Goal: Information Seeking & Learning: Check status

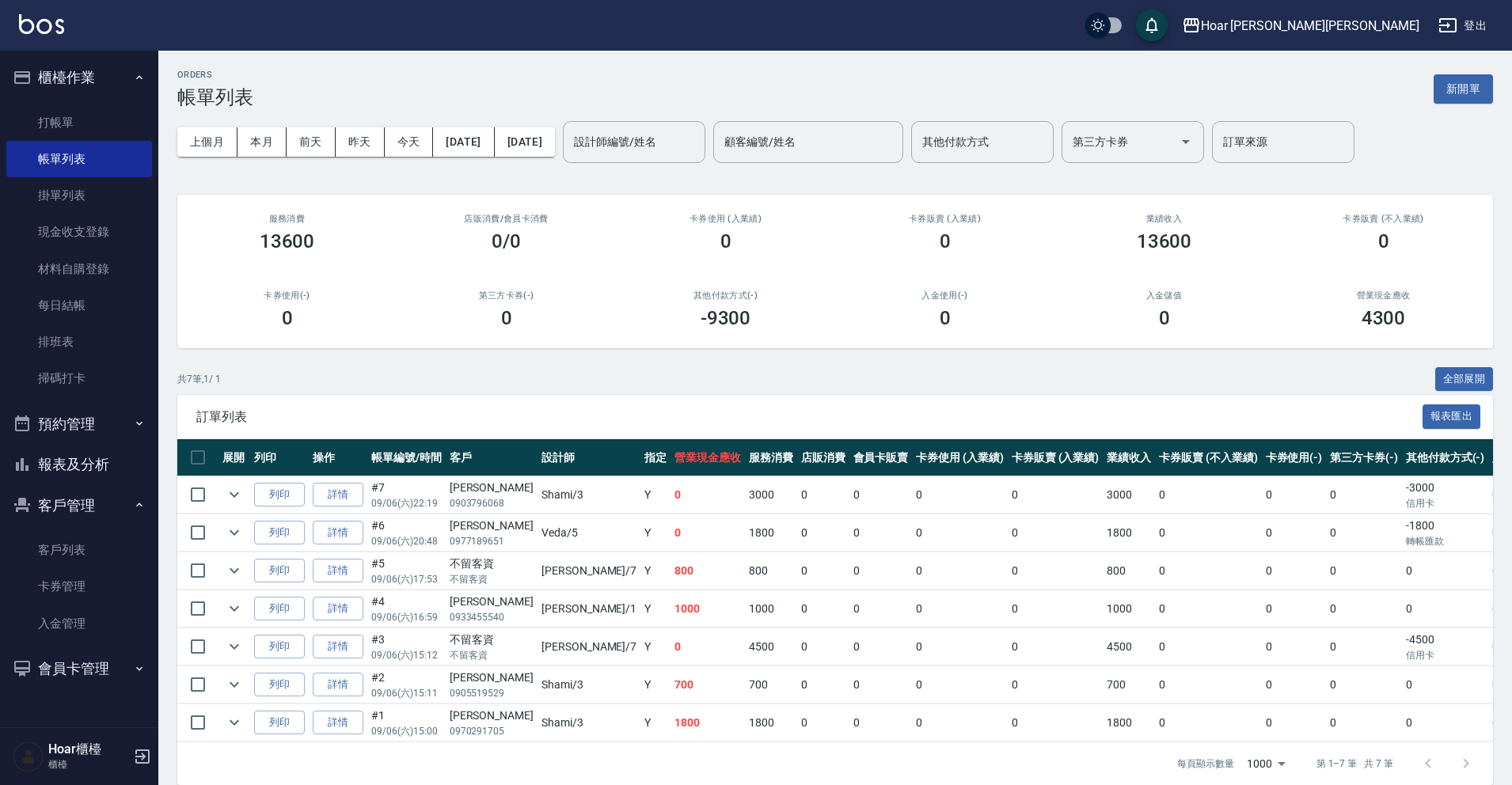
scroll to position [32, 0]
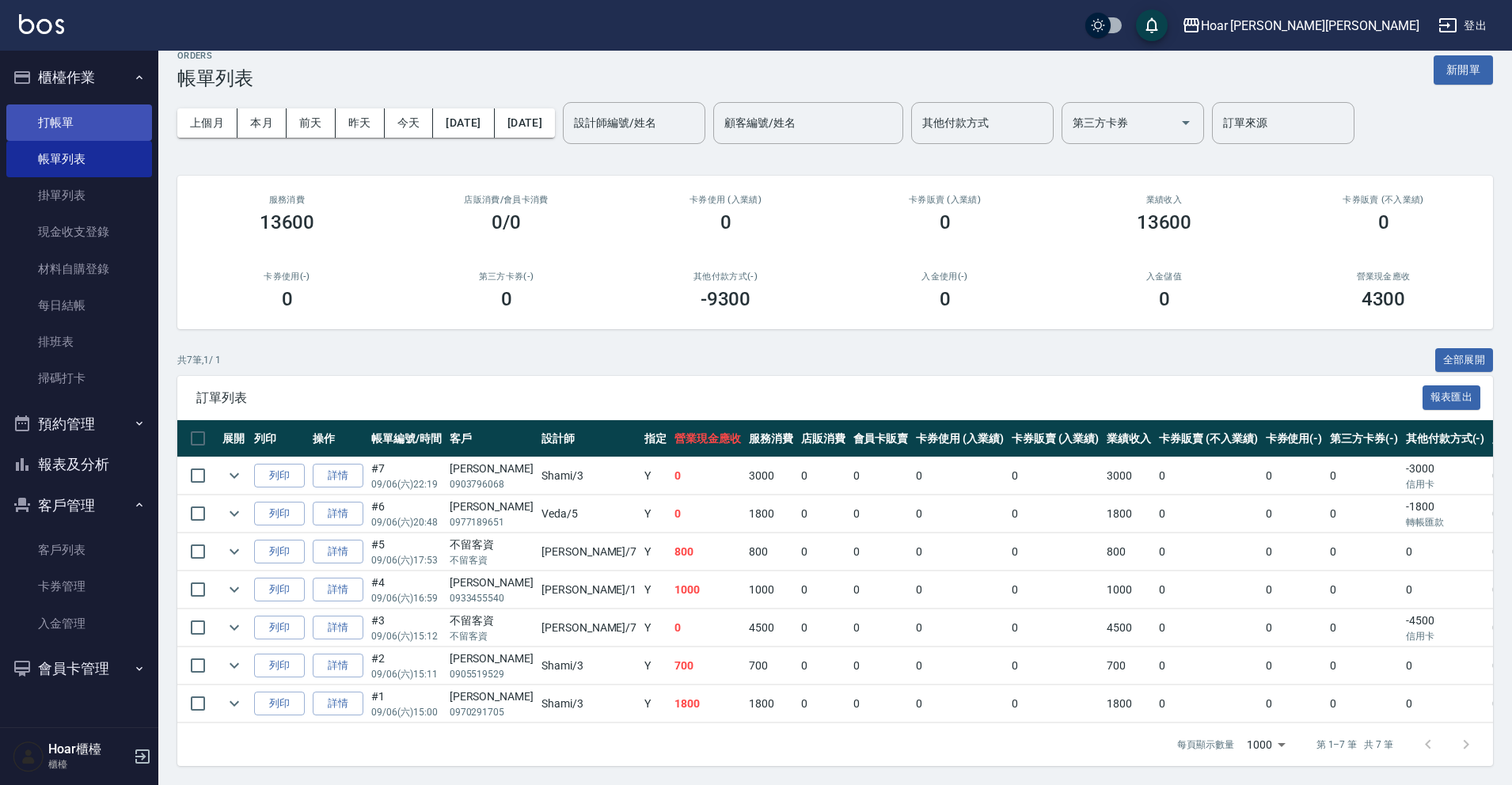
click at [66, 117] on link "打帳單" at bounding box center [80, 122] width 146 height 36
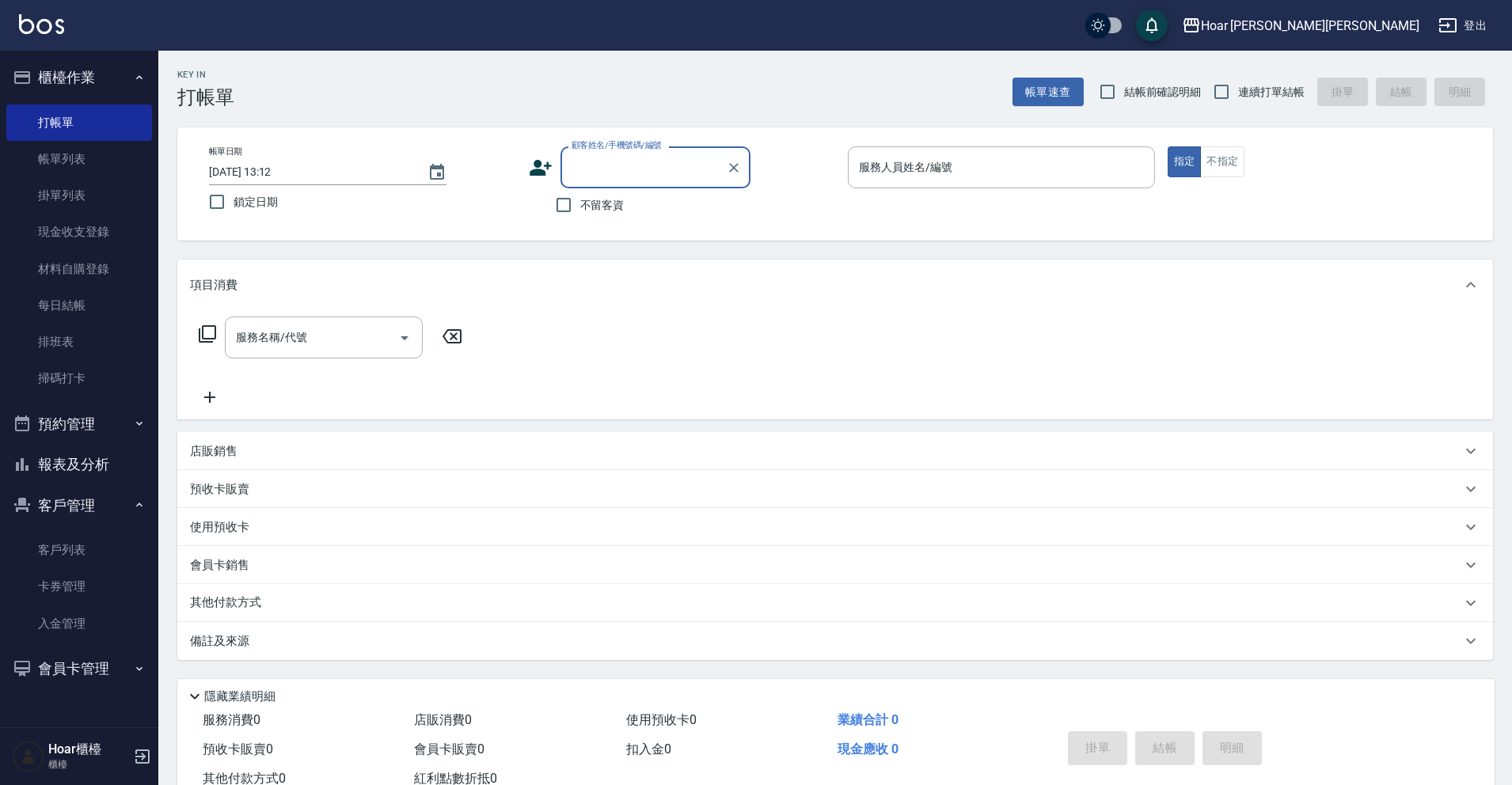
click at [604, 163] on input "顧客姓名/手機號碼/編號" at bounding box center [643, 167] width 152 height 27
type input "e"
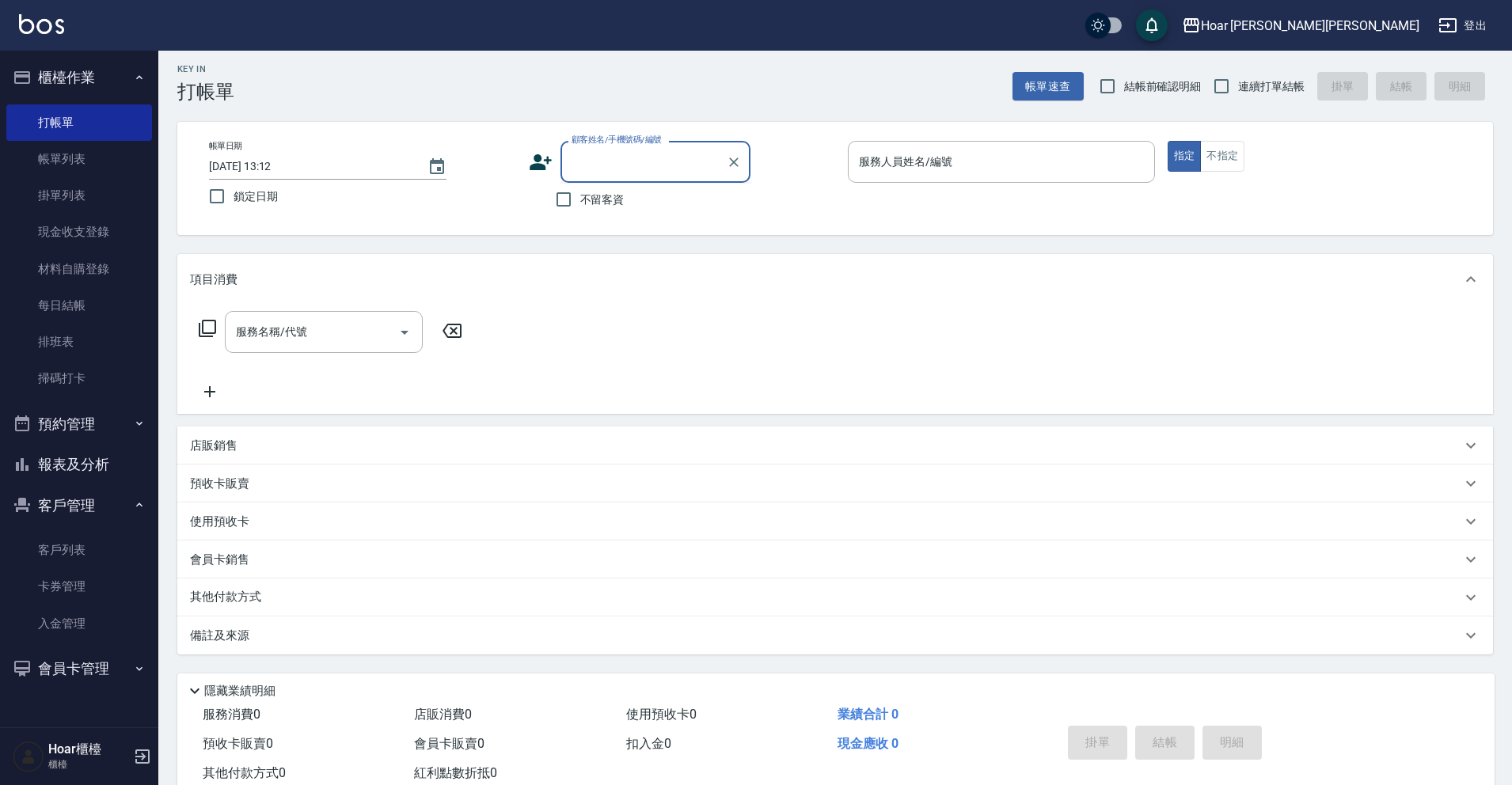
scroll to position [15, 0]
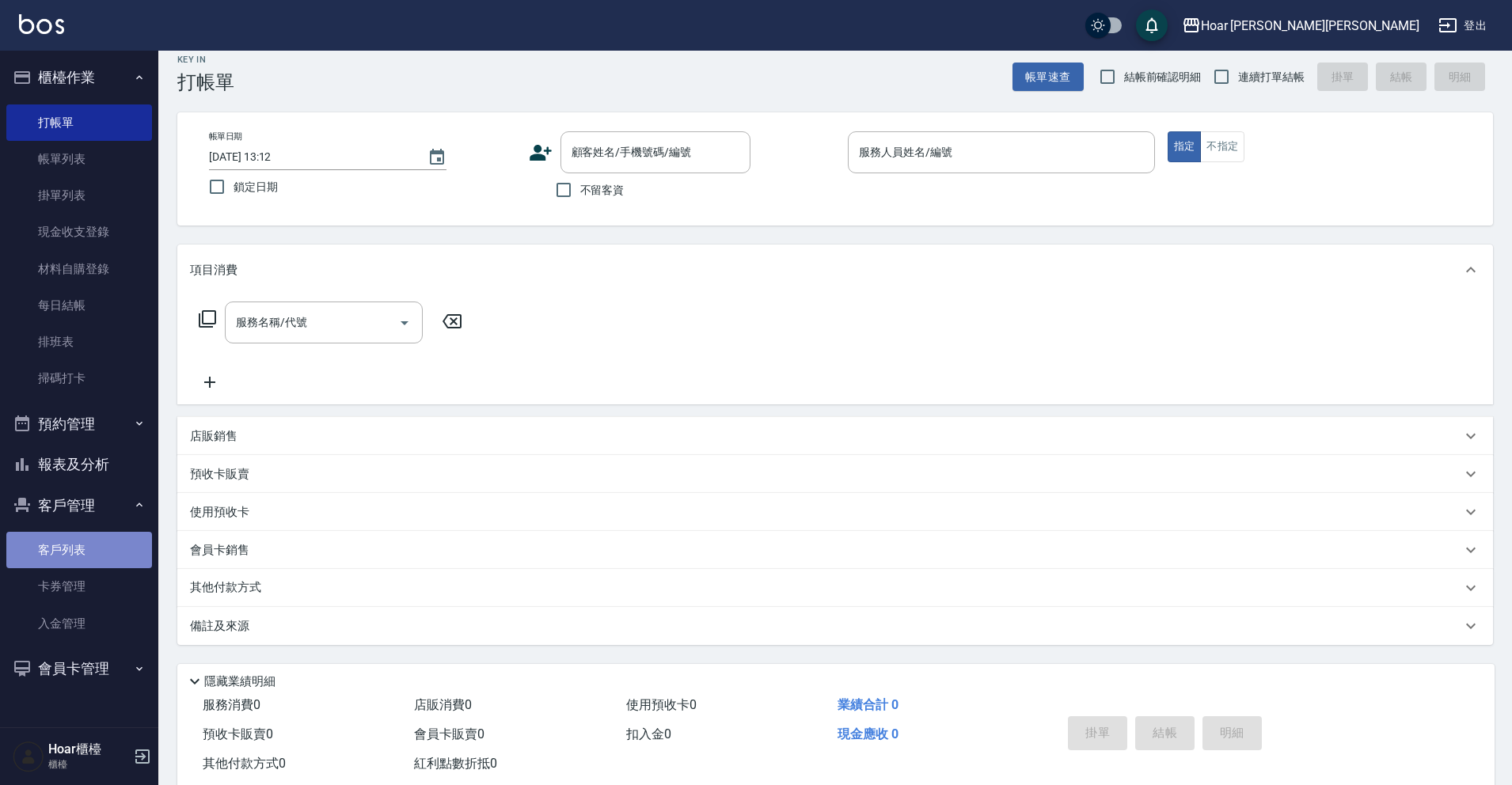
click at [83, 558] on link "客戶列表" at bounding box center [80, 550] width 146 height 36
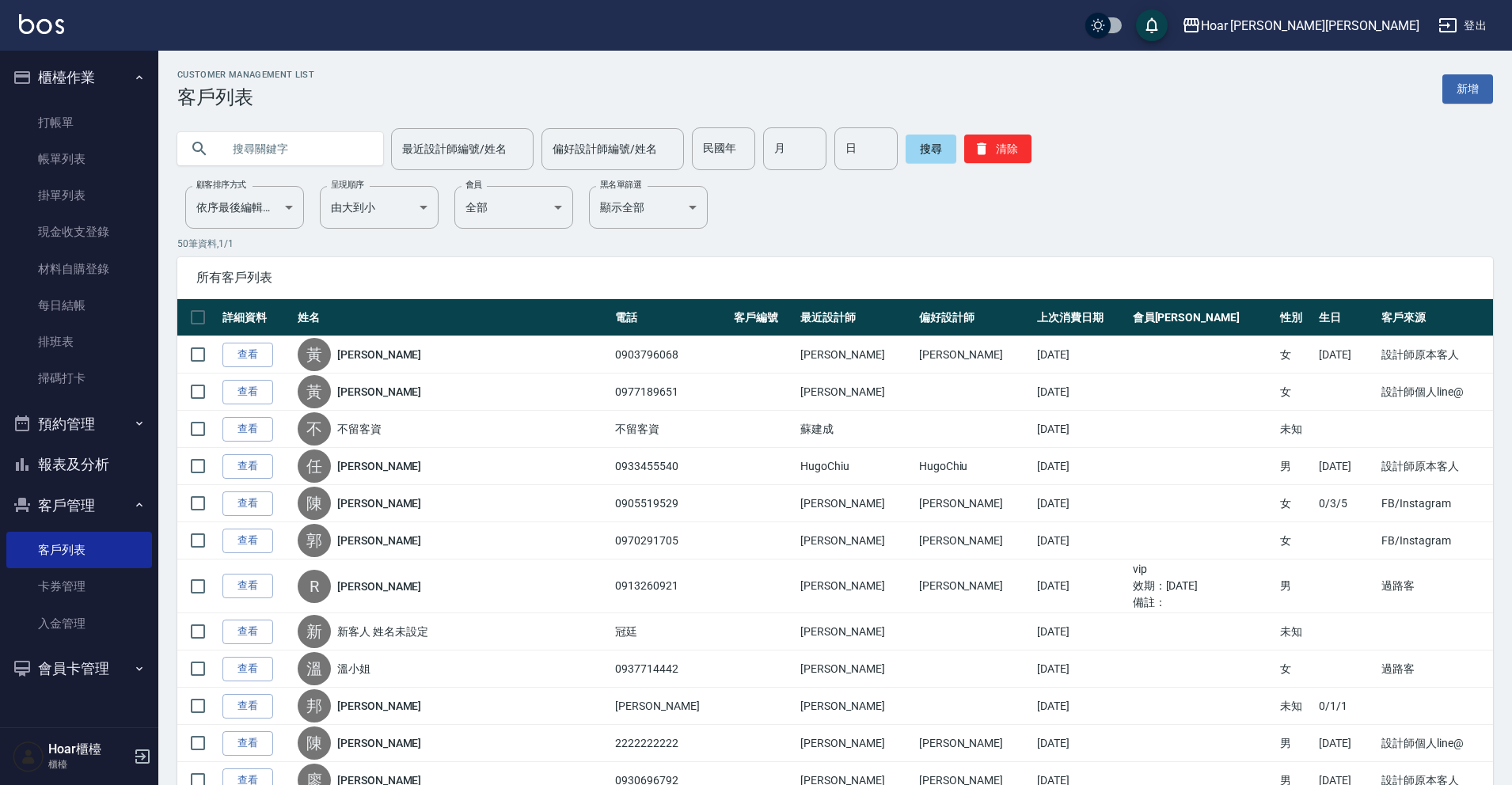
click at [342, 160] on input "text" at bounding box center [296, 149] width 149 height 43
type input "e"
type input "鞏"
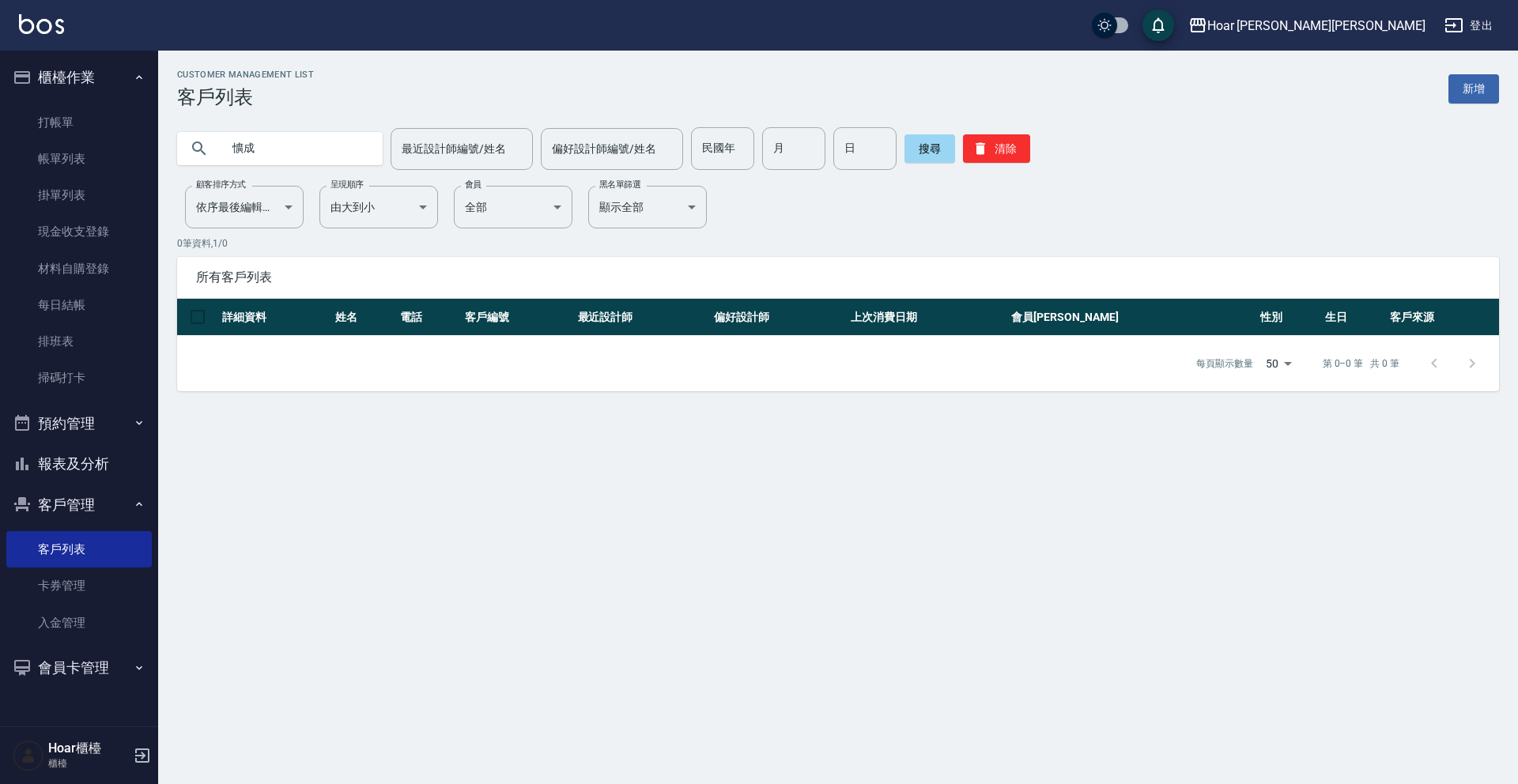
type input "懭"
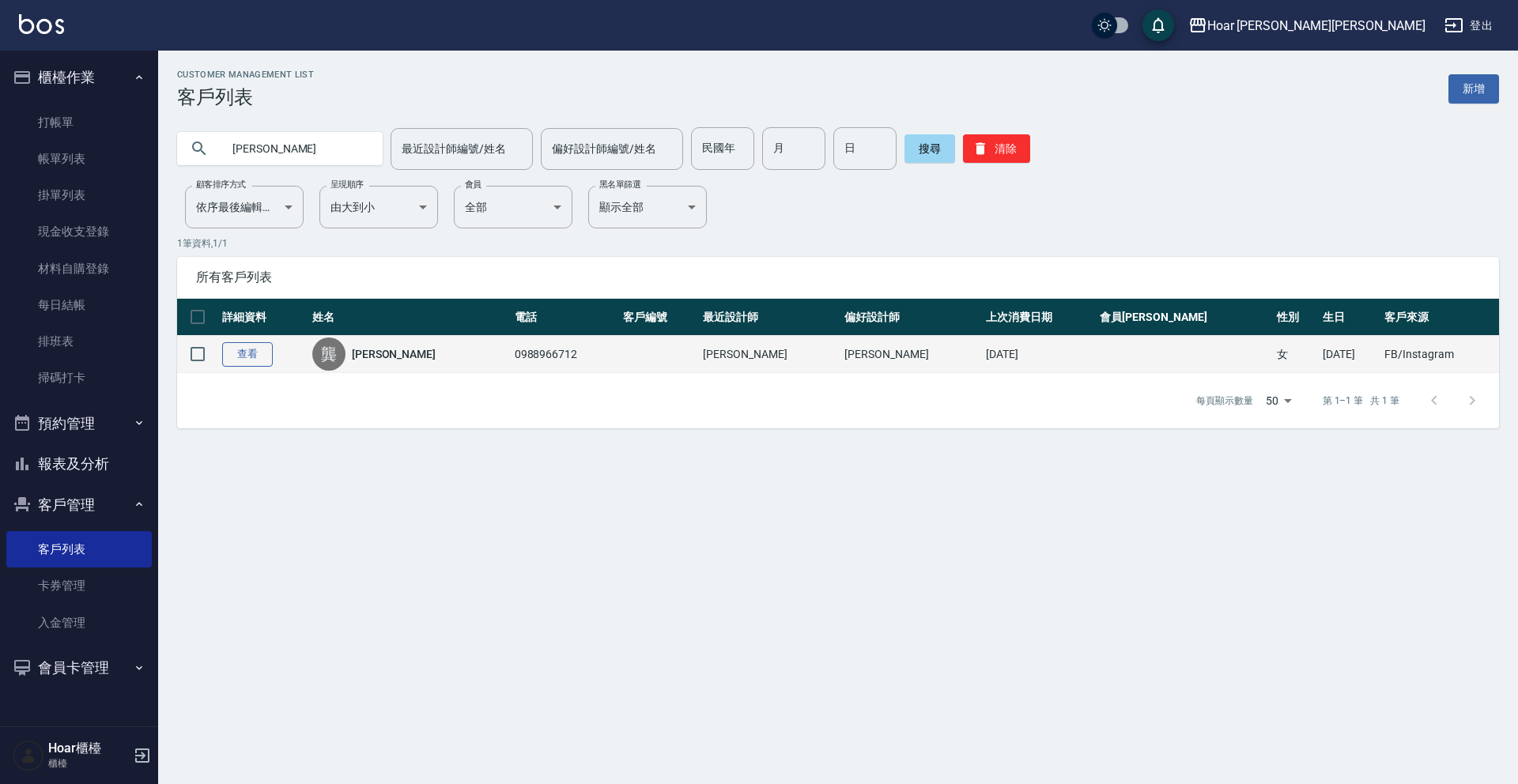
type input "[PERSON_NAME]"
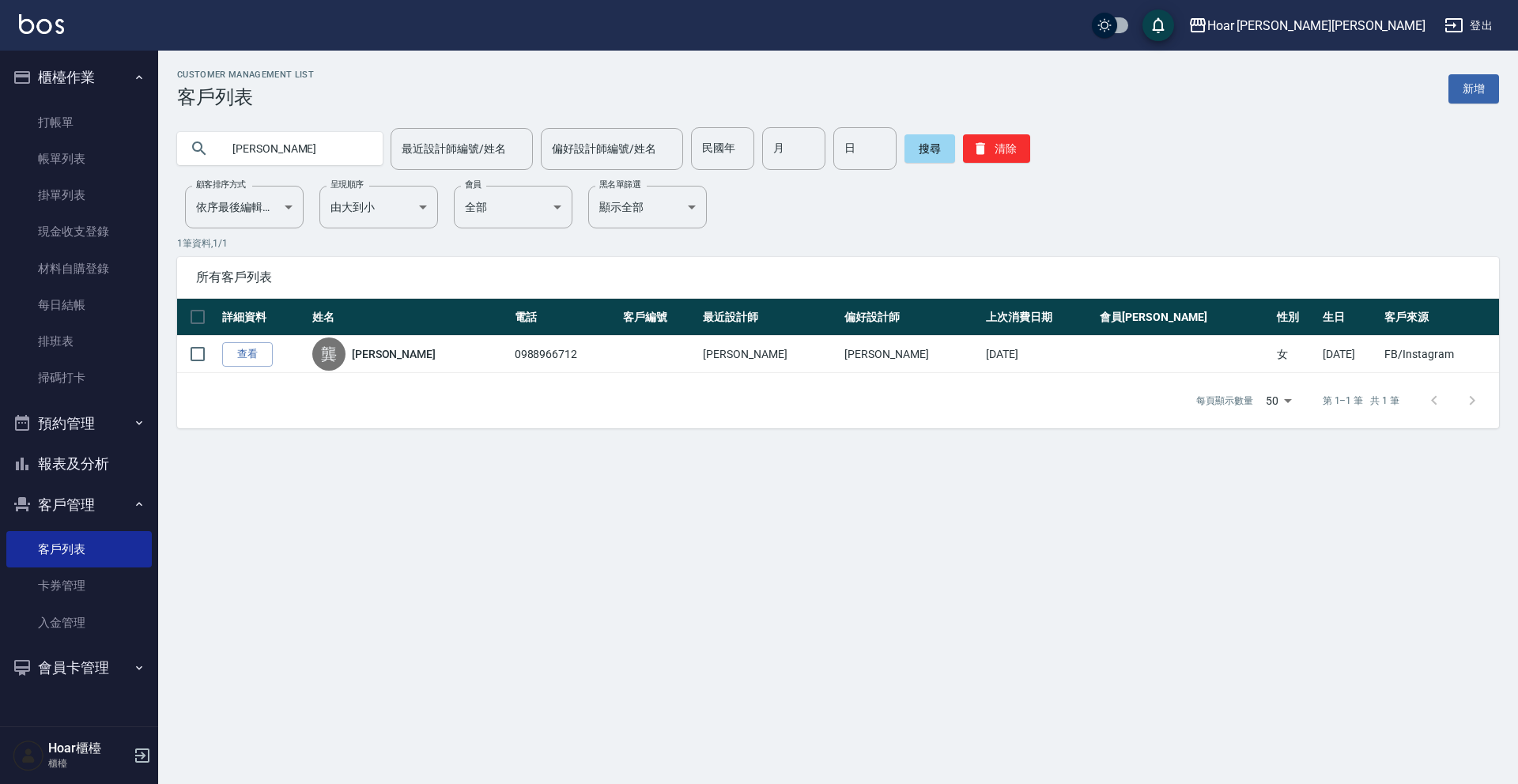
click at [240, 345] on link "查看" at bounding box center [248, 354] width 51 height 24
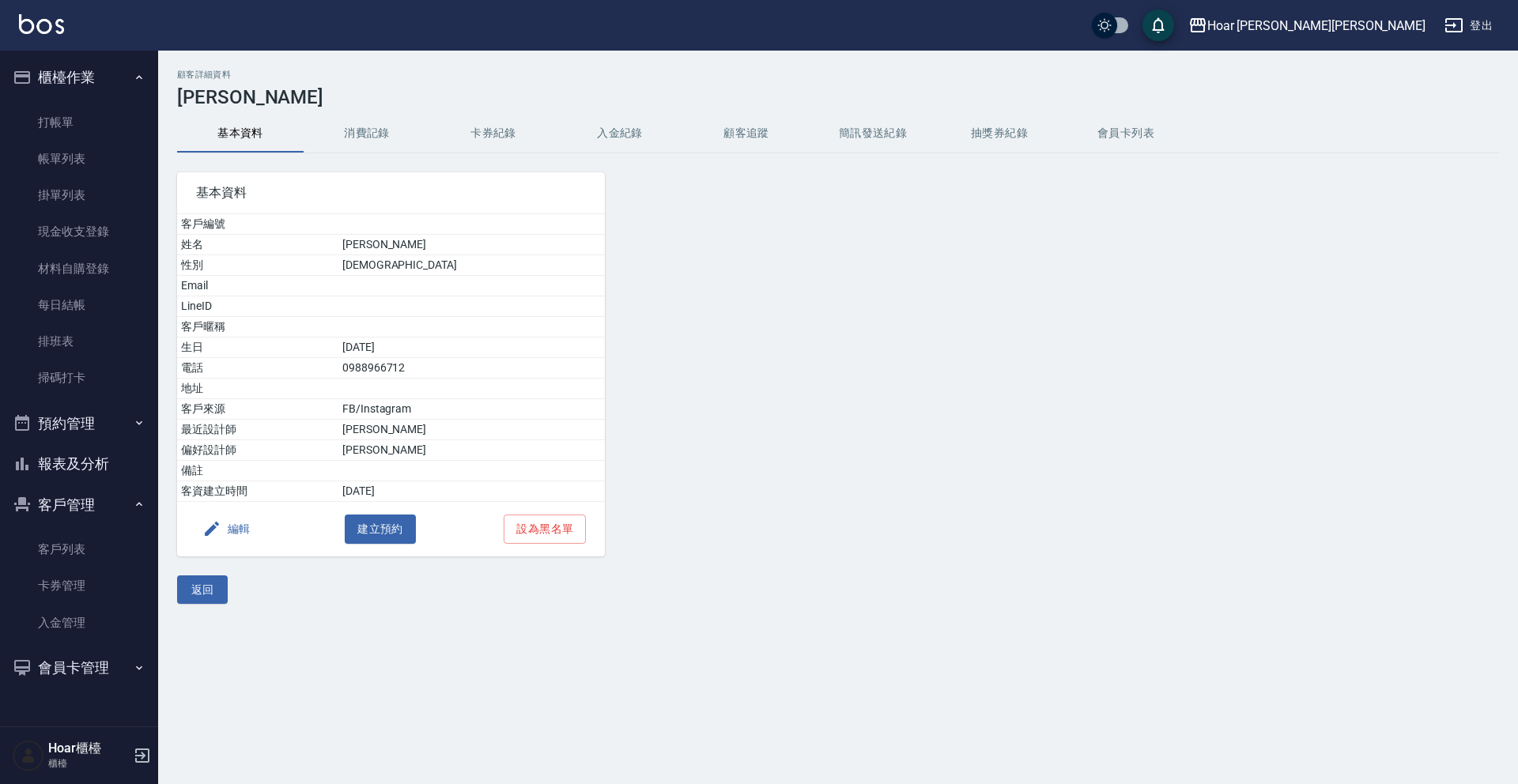
click at [371, 140] on button "消費記錄" at bounding box center [366, 133] width 126 height 38
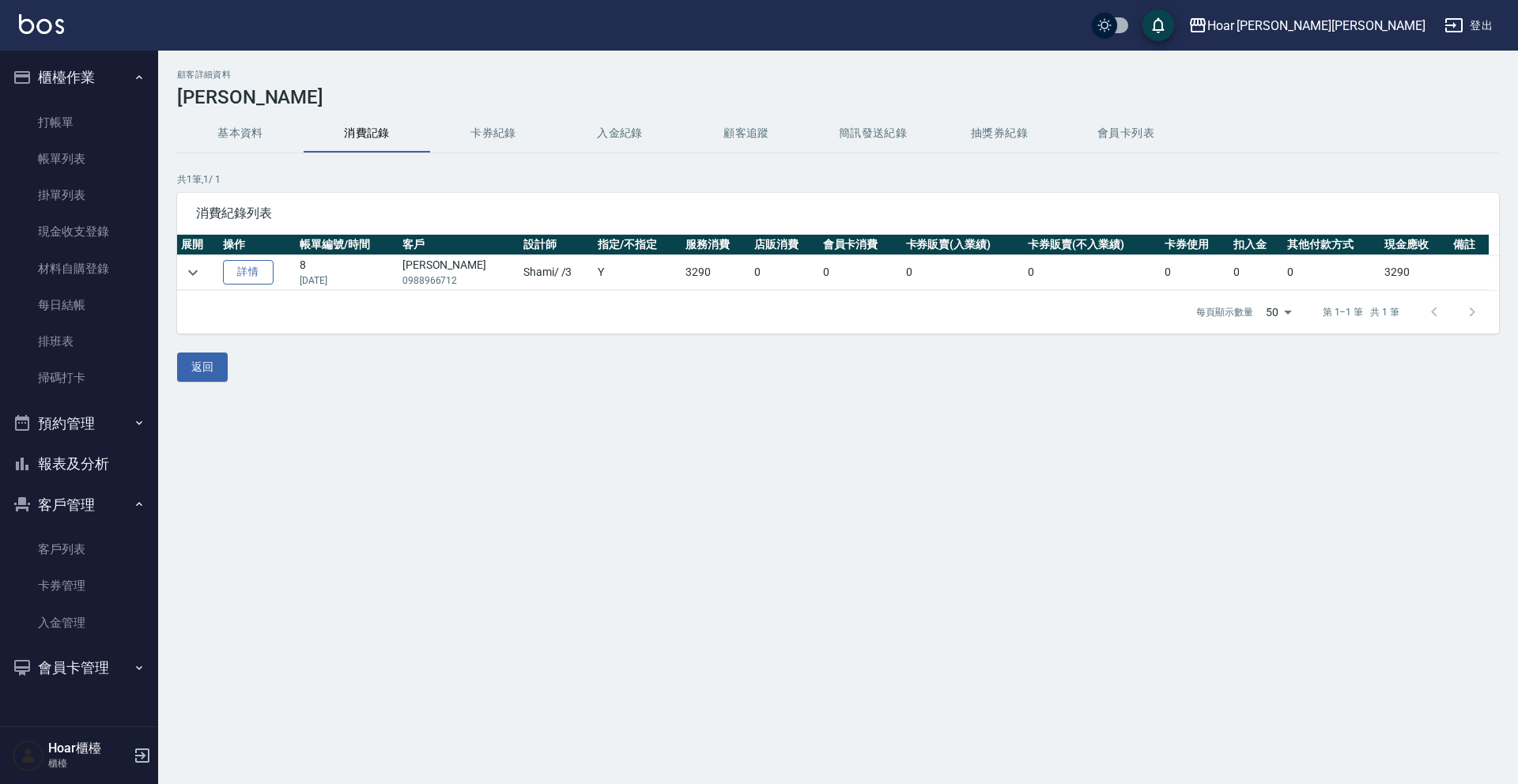
click at [272, 273] on link "詳情" at bounding box center [248, 272] width 51 height 24
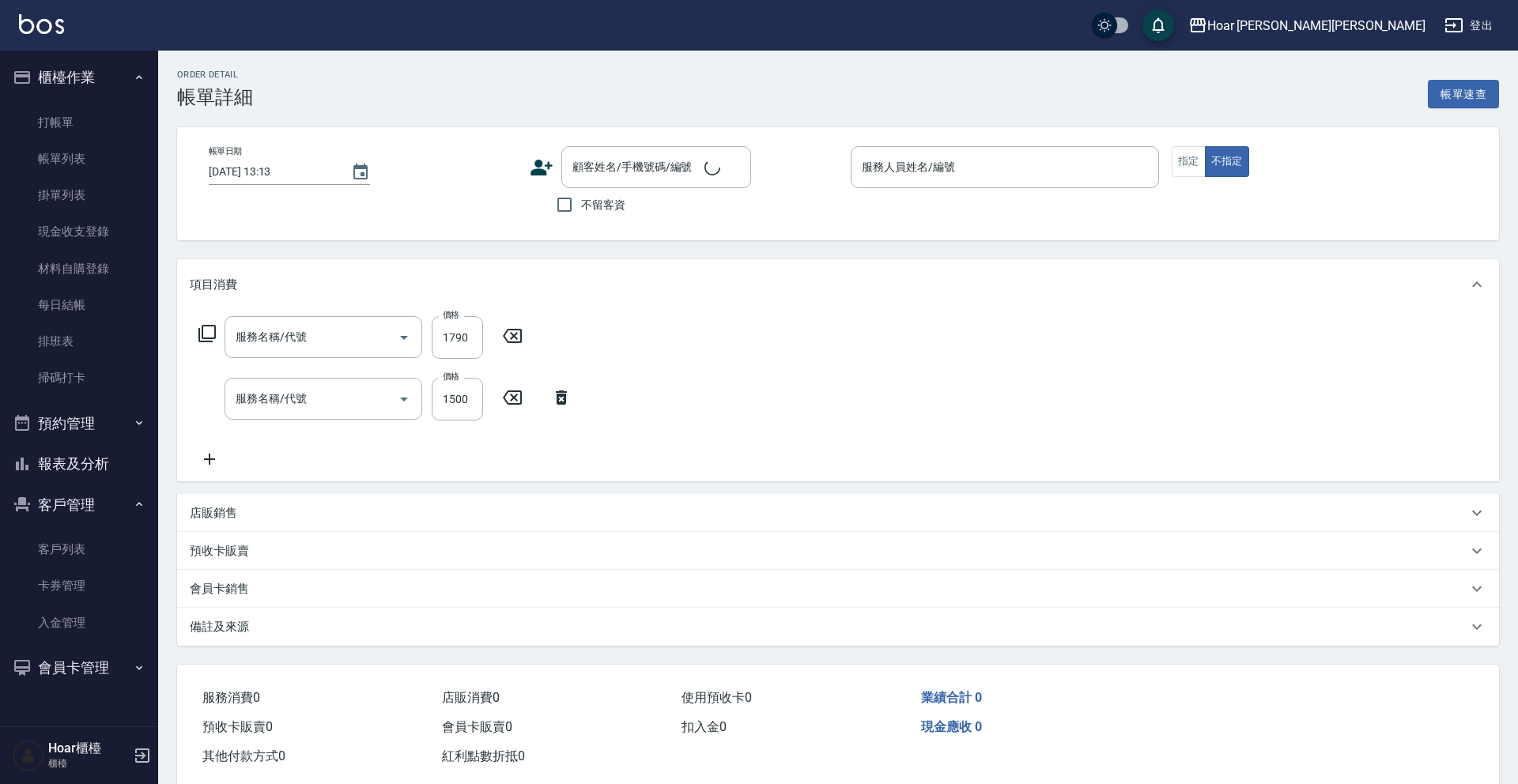
type input "[DATE] 18:06"
type input "Shami-3"
type input "燙髮（直）(302)"
type input "黑曜光S(605)"
type input "[PERSON_NAME]/0988966712/"
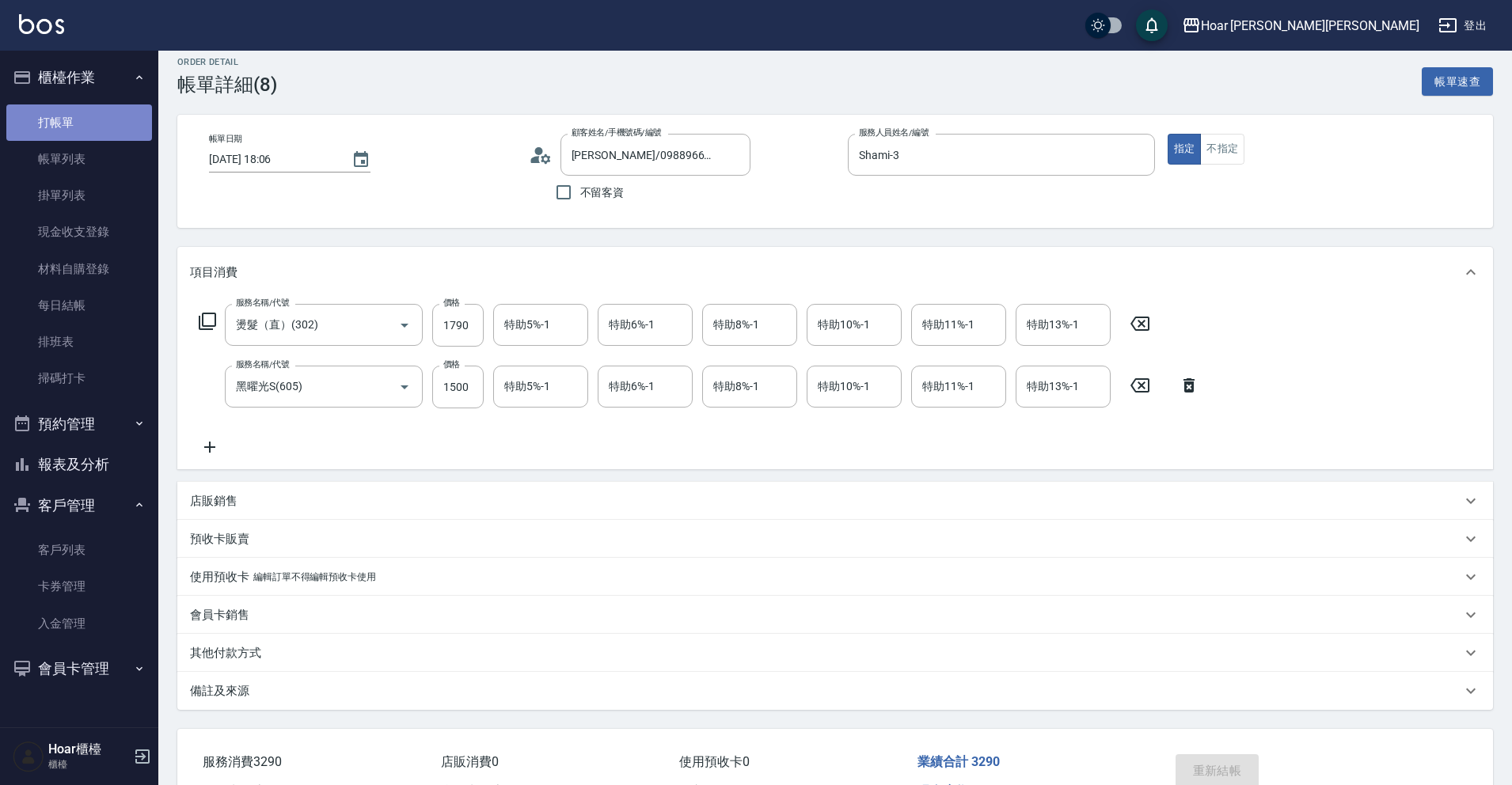
click at [85, 130] on link "打帳單" at bounding box center [80, 122] width 146 height 36
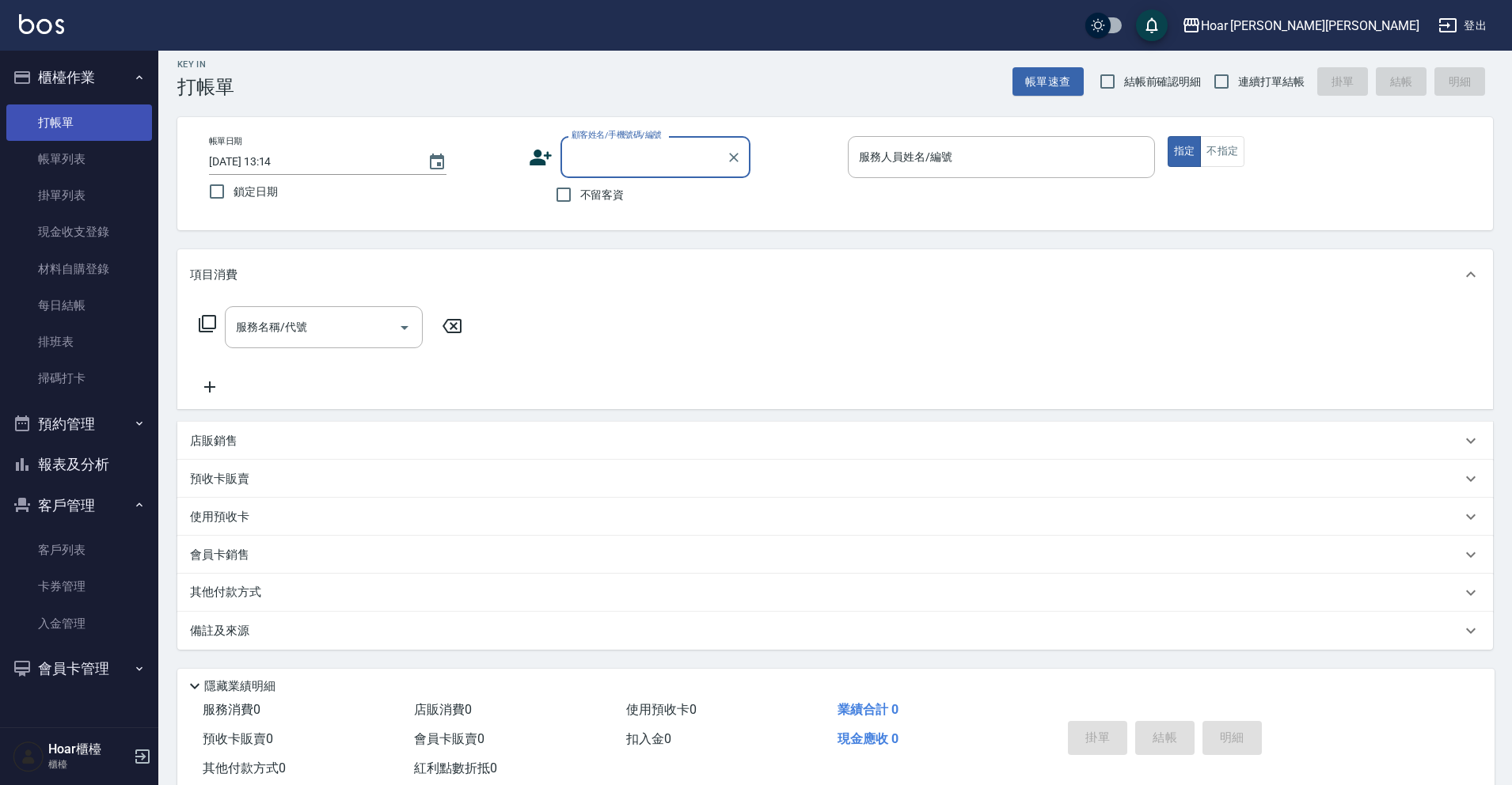
scroll to position [10, 0]
click at [80, 571] on link "卡券管理" at bounding box center [80, 586] width 146 height 36
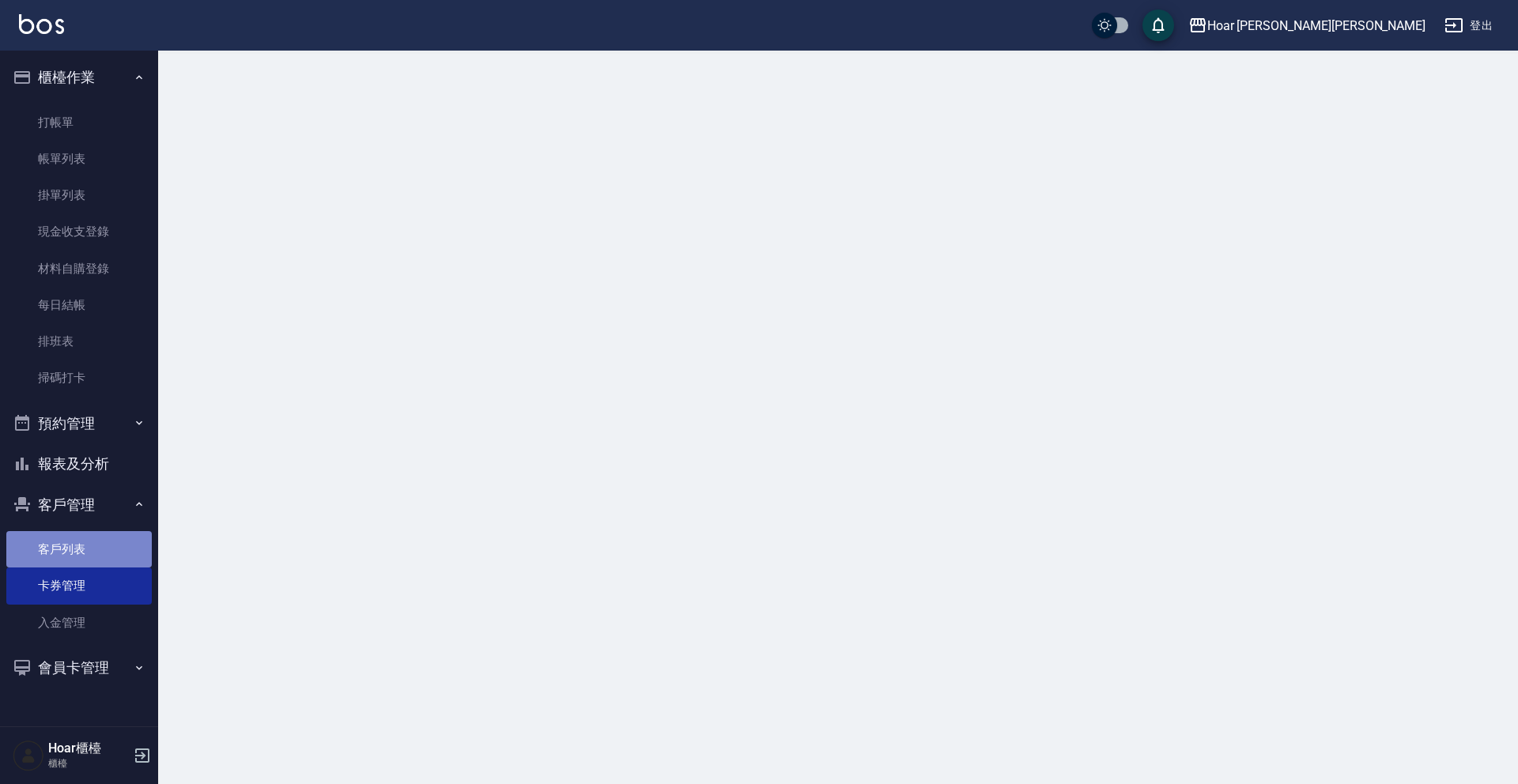
click at [82, 545] on link "客戶列表" at bounding box center [80, 549] width 146 height 36
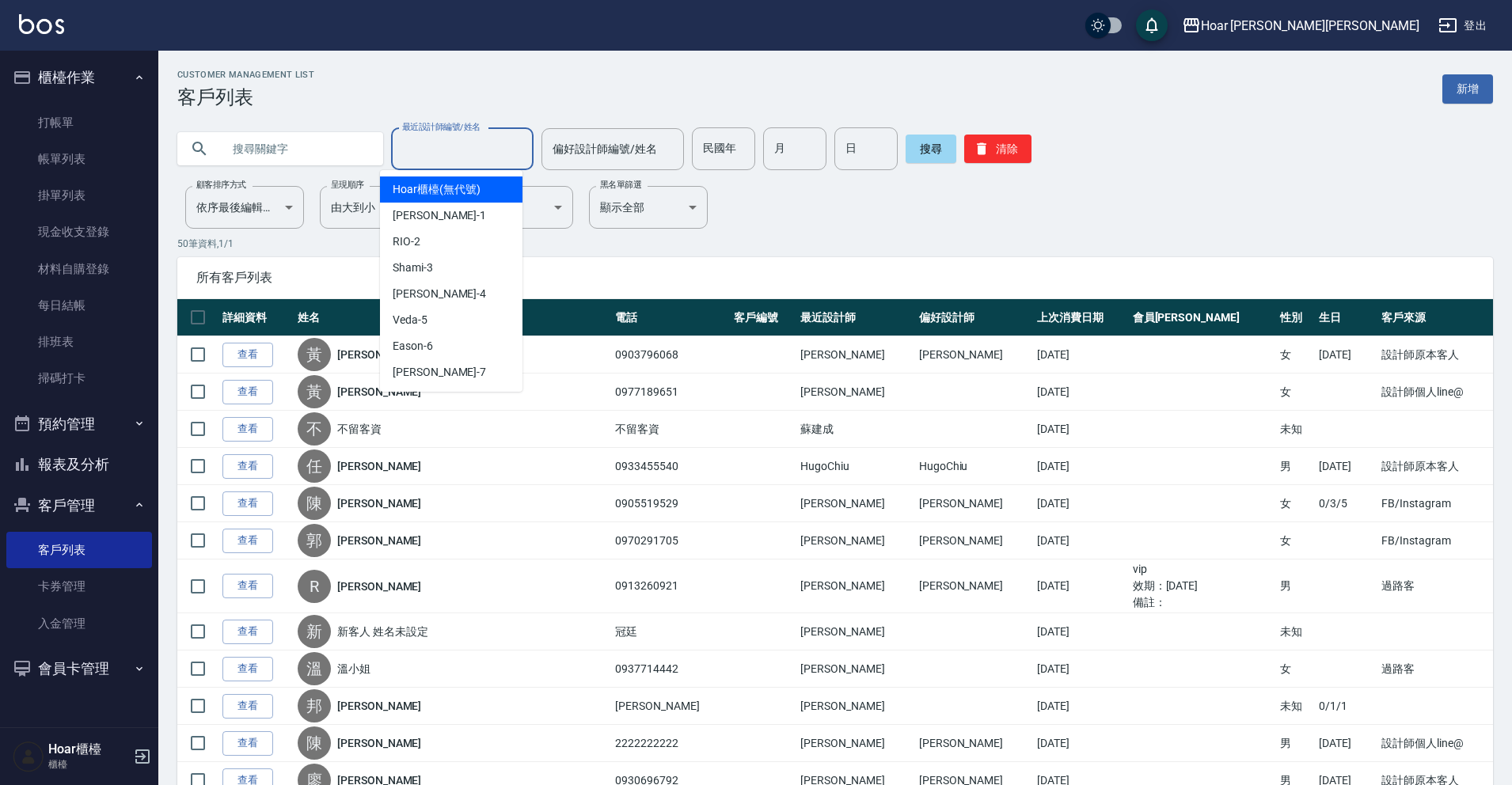
click at [435, 161] on input "最近設計師編號/姓名" at bounding box center [462, 149] width 128 height 27
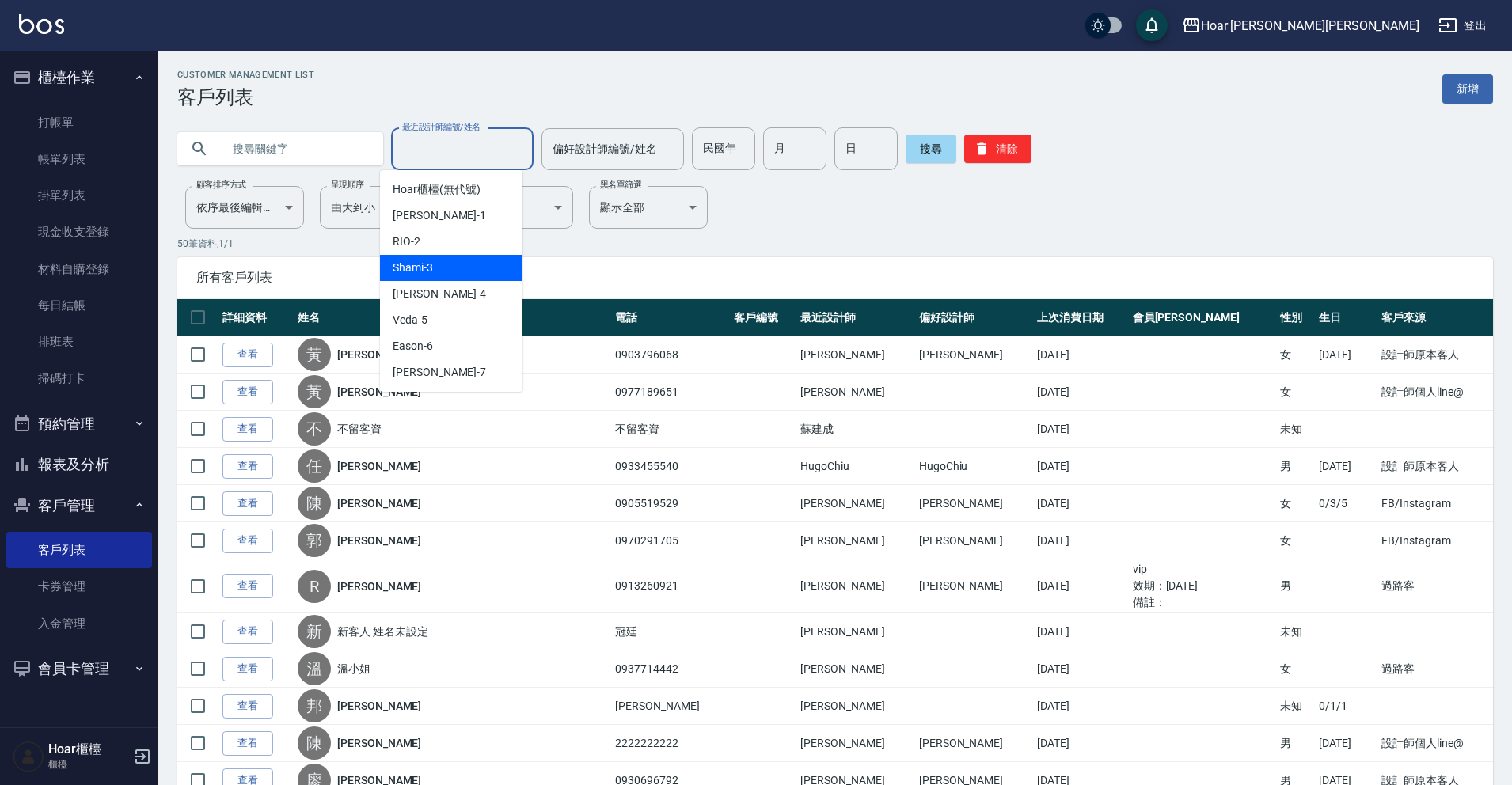
click at [436, 270] on div "Shami -3" at bounding box center [451, 268] width 142 height 26
type input "Shami-3"
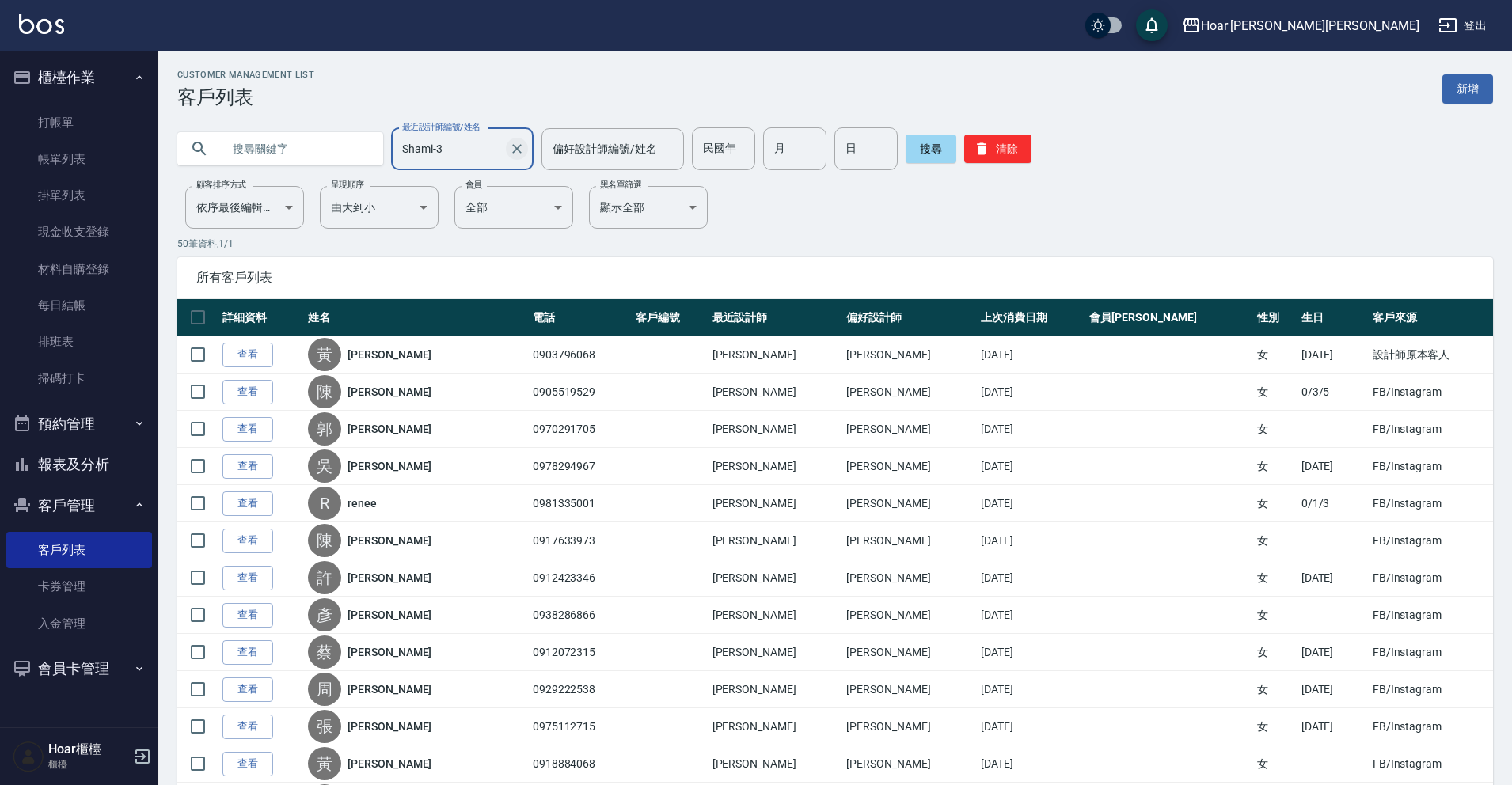
click at [509, 150] on icon "Clear" at bounding box center [517, 149] width 16 height 16
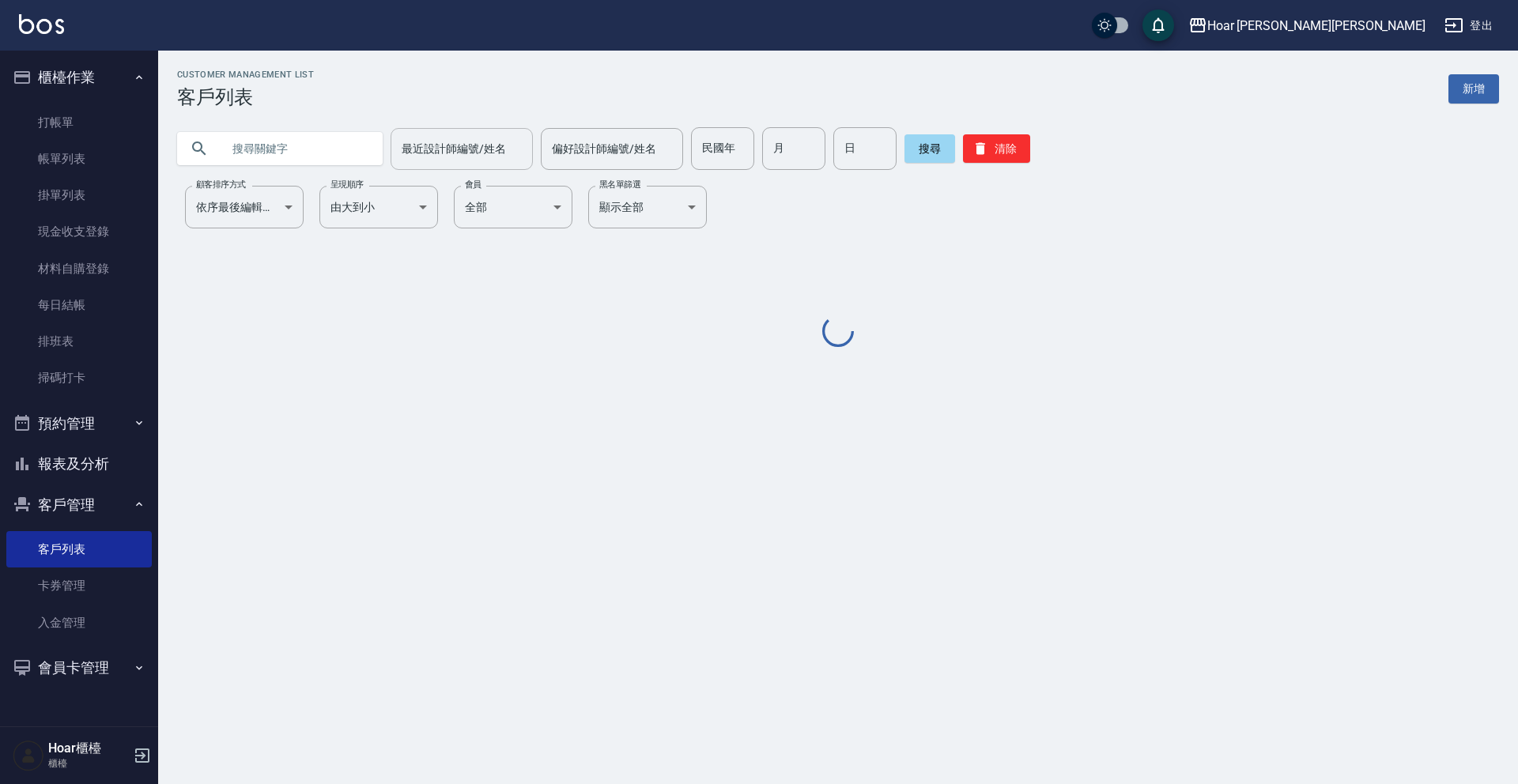
click at [538, 85] on div "Customer Management List 客戶列表 新增" at bounding box center [838, 89] width 1323 height 39
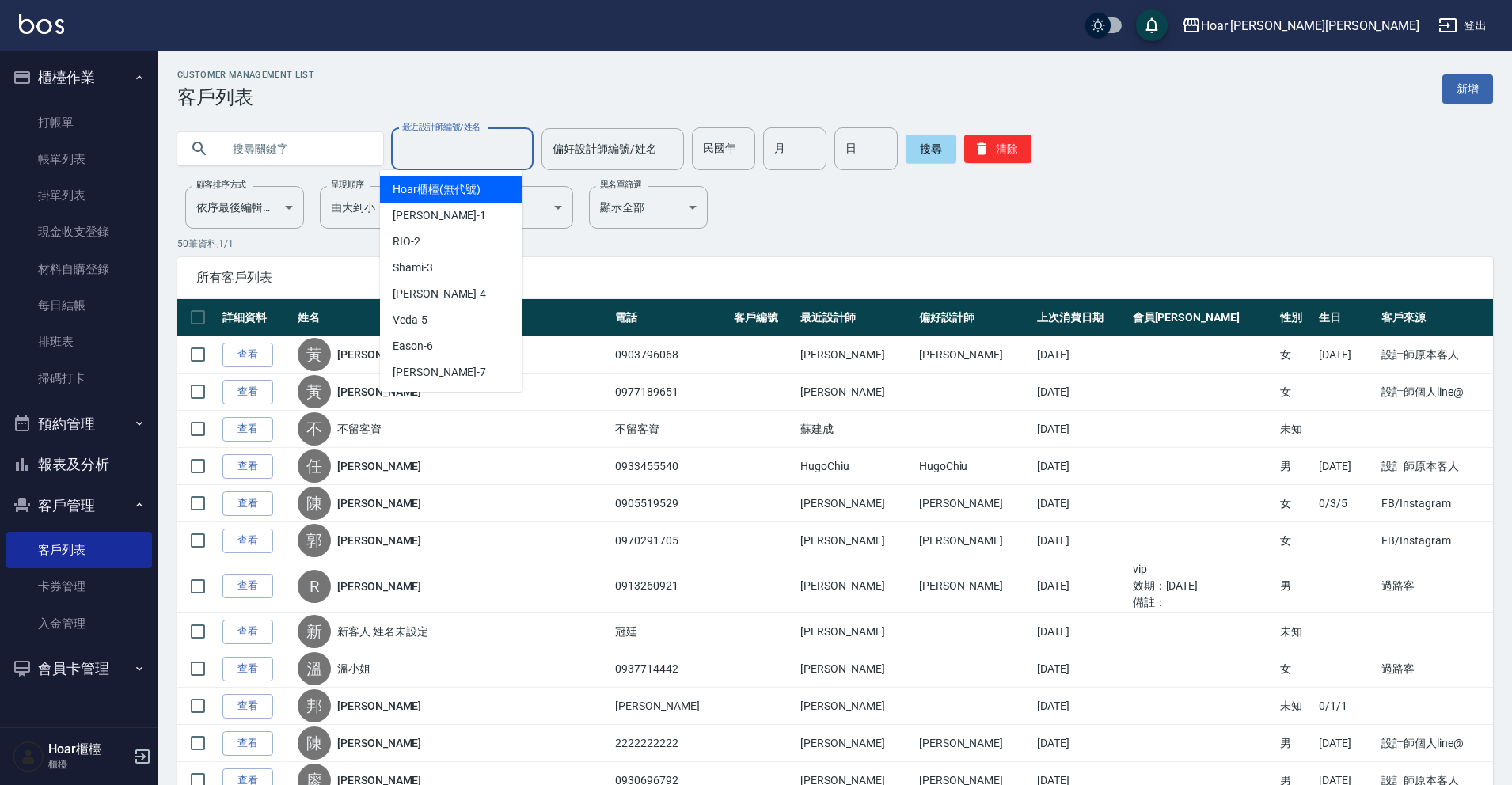
click at [428, 137] on input "最近設計師編號/姓名" at bounding box center [462, 149] width 128 height 27
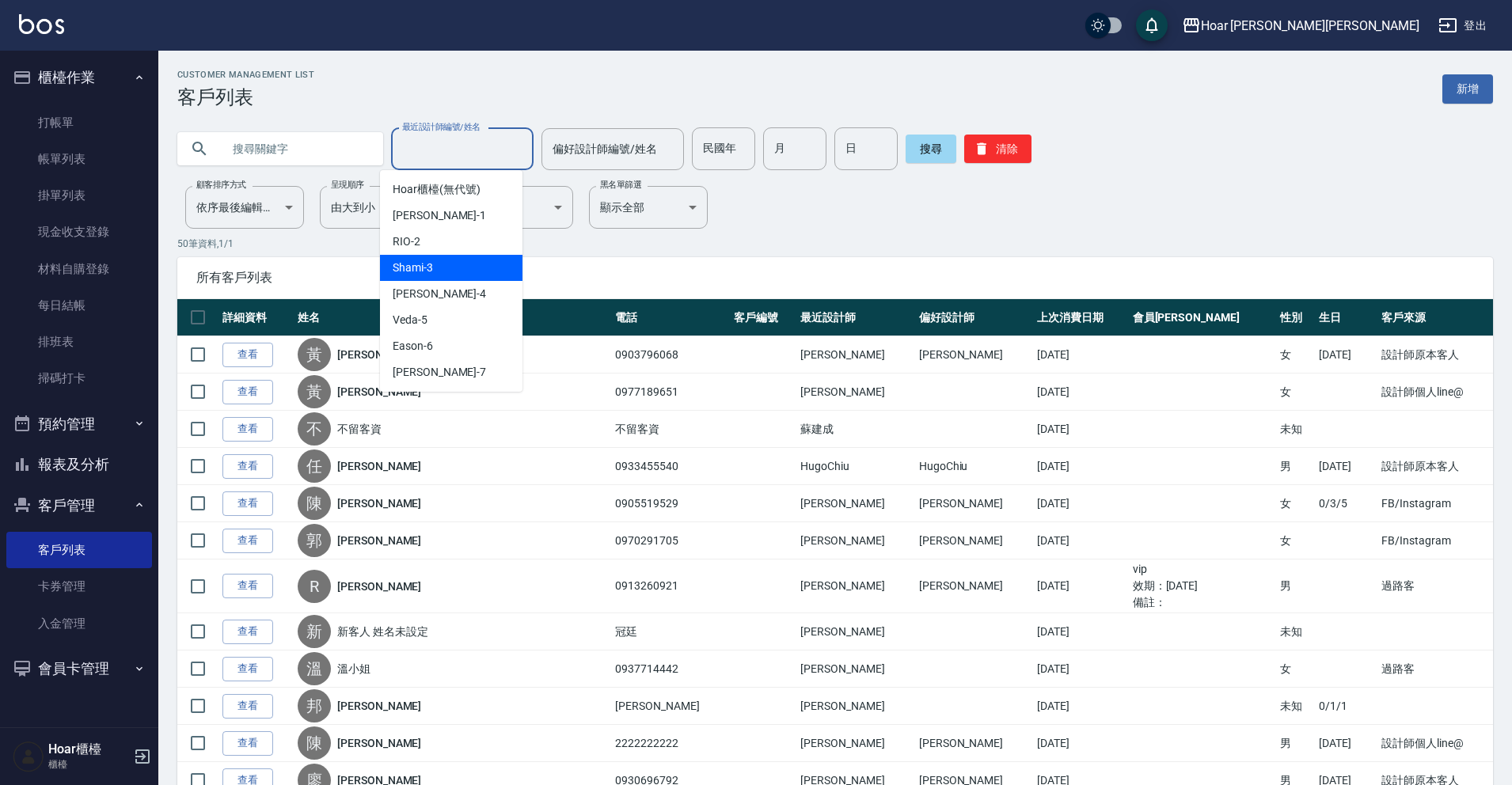
click at [408, 268] on span "Shami -3" at bounding box center [414, 268] width 41 height 17
type input "Shami-3"
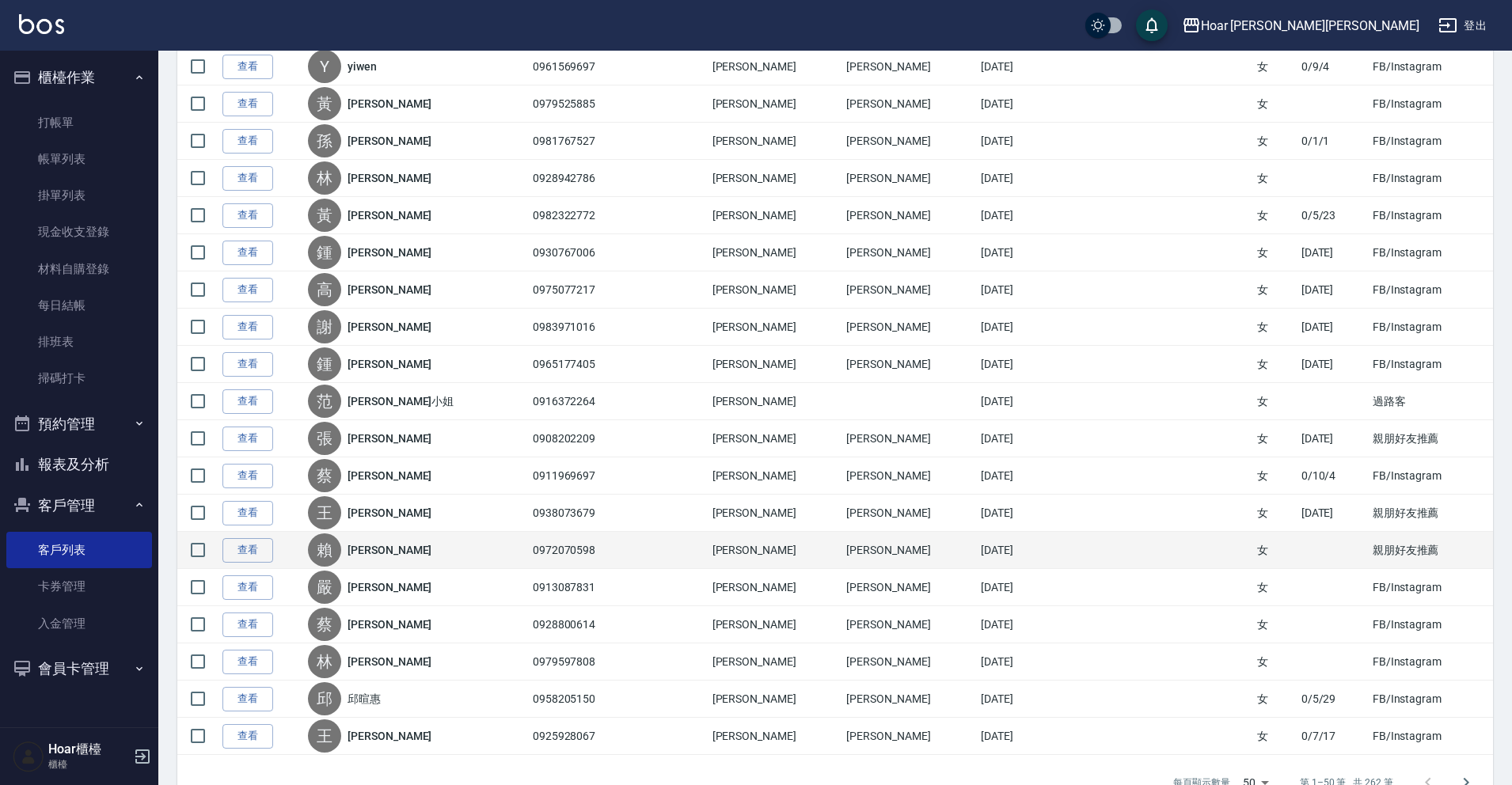
scroll to position [1485, 0]
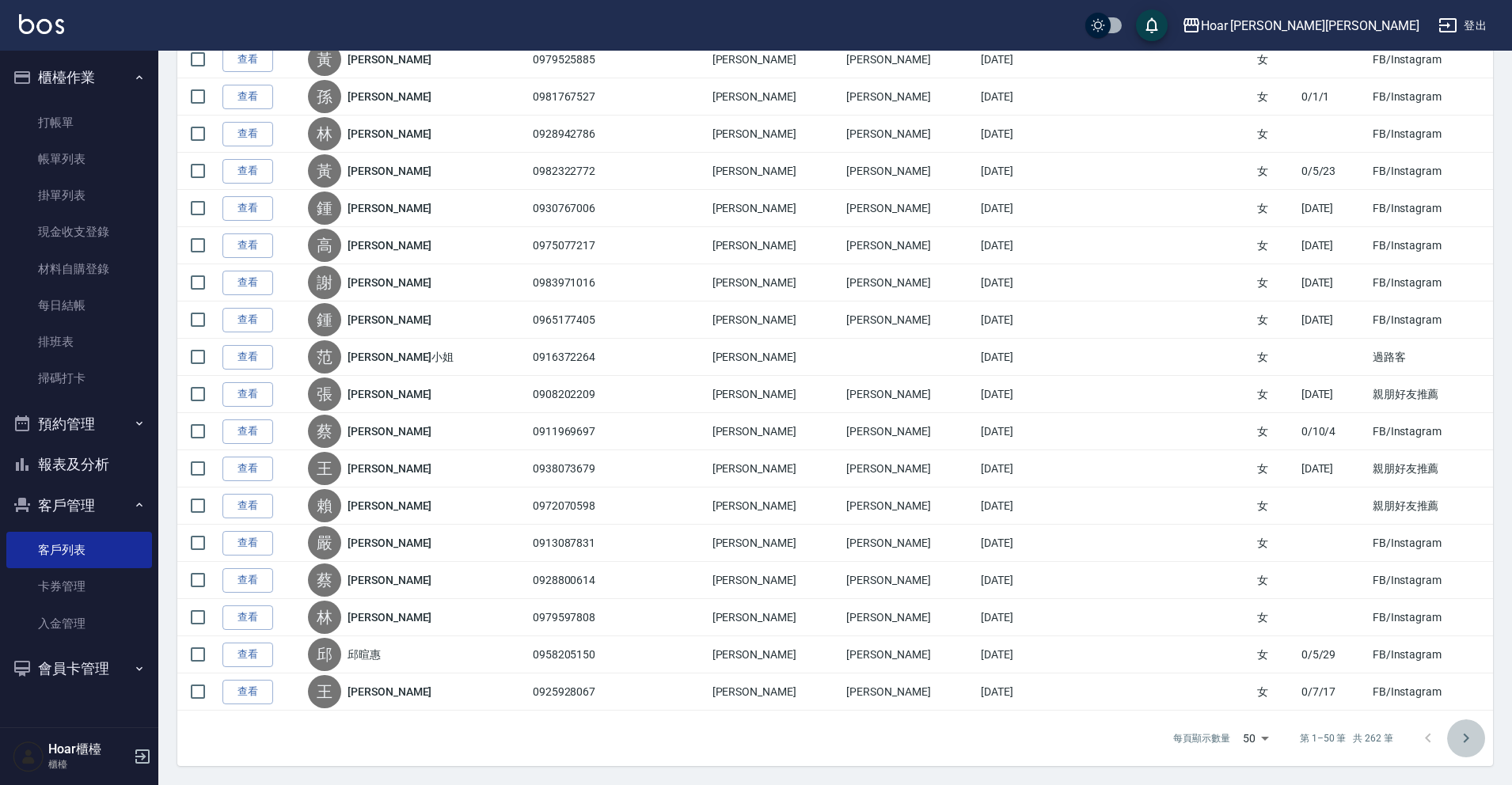
click at [1464, 737] on icon "Go to next page" at bounding box center [1466, 738] width 19 height 19
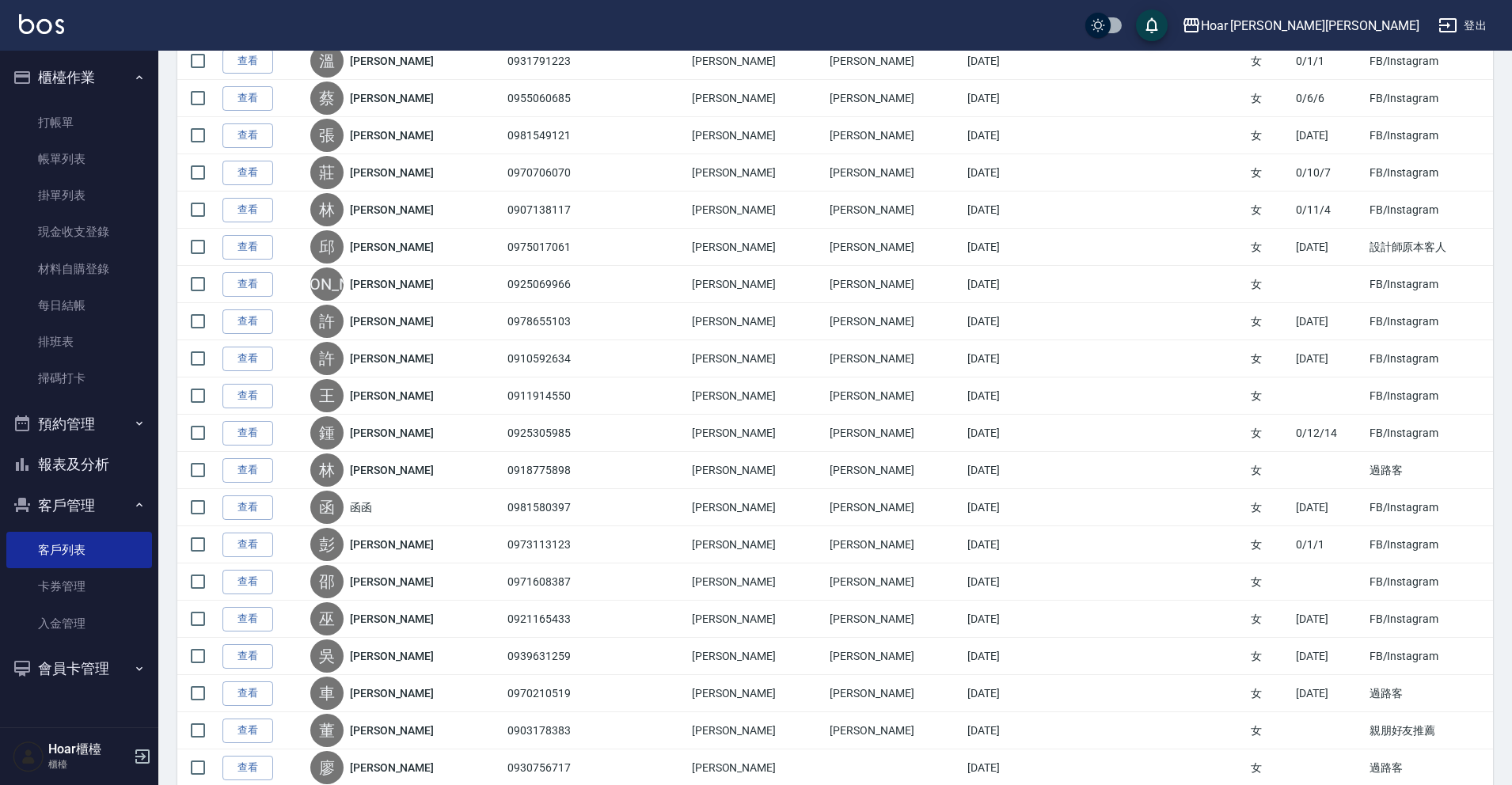
scroll to position [513, 0]
